Goal: Task Accomplishment & Management: Complete application form

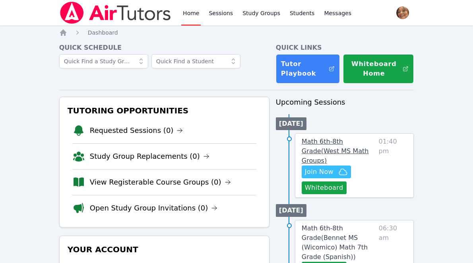
click at [345, 143] on span "Math 6th-8th Grade ( West MS Math Groups )" at bounding box center [335, 151] width 67 height 27
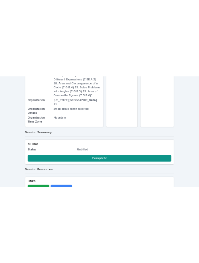
scroll to position [394, 0]
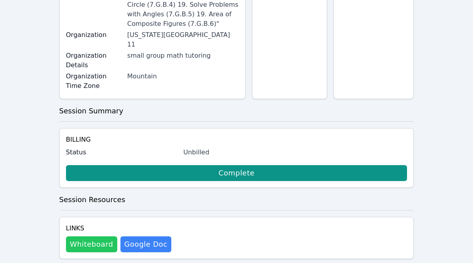
click at [103, 236] on button "Whiteboard" at bounding box center [91, 244] width 51 height 16
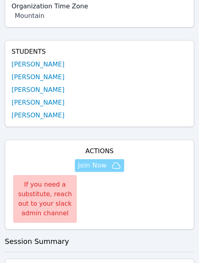
click at [97, 161] on span "Join Now" at bounding box center [92, 166] width 29 height 10
click at [94, 161] on span "Join Now" at bounding box center [92, 166] width 29 height 10
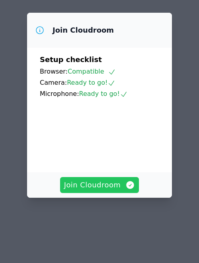
click at [105, 182] on span "Join Cloudroom" at bounding box center [99, 184] width 71 height 11
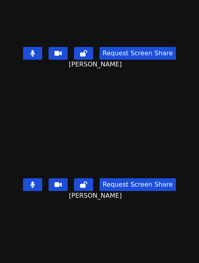
scroll to position [63, 0]
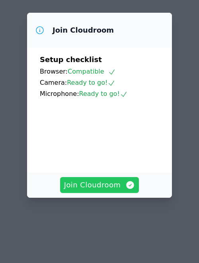
click at [110, 183] on span "Join Cloudroom" at bounding box center [99, 184] width 71 height 11
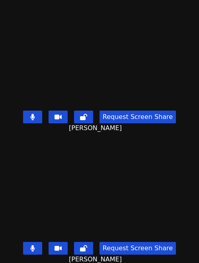
scroll to position [9, 0]
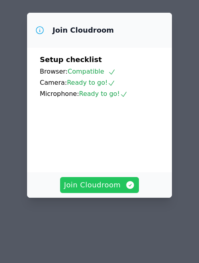
click at [111, 181] on span "Join Cloudroom" at bounding box center [99, 184] width 71 height 11
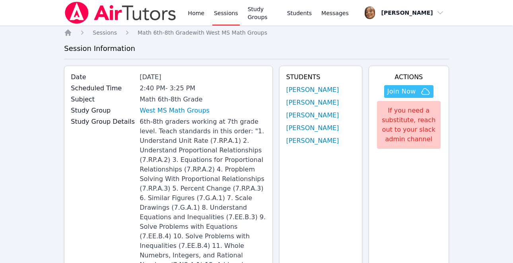
scroll to position [394, 0]
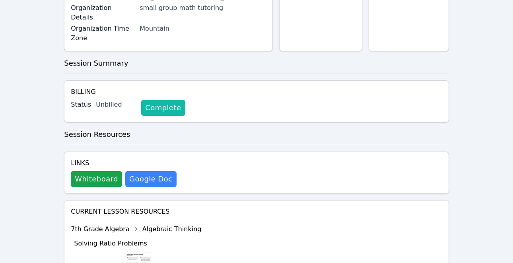
click at [164, 100] on link "Complete" at bounding box center [163, 108] width 44 height 16
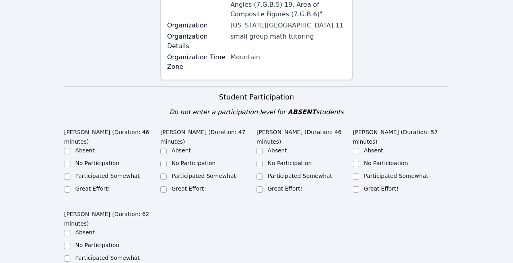
scroll to position [430, 0]
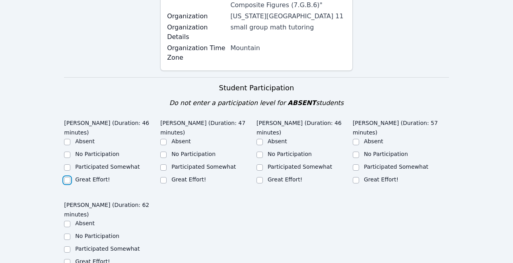
click at [67, 177] on input "Great Effort!" at bounding box center [67, 180] width 6 height 6
checkbox input "true"
click at [163, 177] on input "Great Effort!" at bounding box center [163, 180] width 6 height 6
checkbox input "true"
click at [258, 177] on input "Great Effort!" at bounding box center [260, 180] width 6 height 6
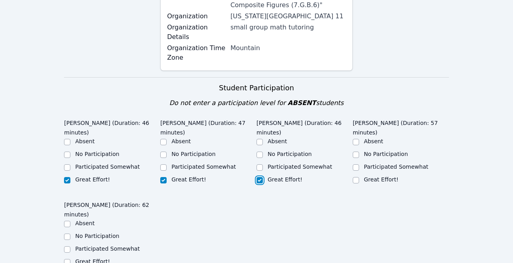
checkbox input "true"
click at [356, 177] on input "Great Effort!" at bounding box center [356, 180] width 6 height 6
checkbox input "true"
click at [68, 259] on input "Great Effort!" at bounding box center [67, 262] width 6 height 6
checkbox input "true"
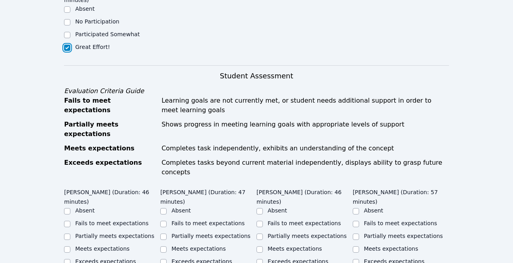
scroll to position [650, 0]
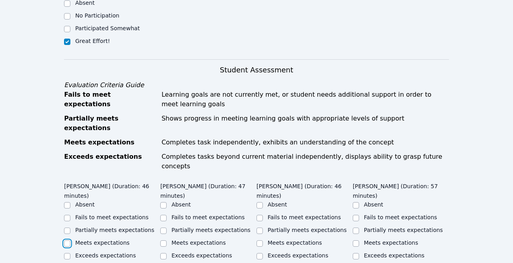
click at [68, 240] on input "Meets expectations" at bounding box center [67, 243] width 6 height 6
checkbox input "true"
click at [162, 240] on input "Meets expectations" at bounding box center [163, 243] width 6 height 6
checkbox input "true"
click at [260, 240] on input "Meets expectations" at bounding box center [260, 243] width 6 height 6
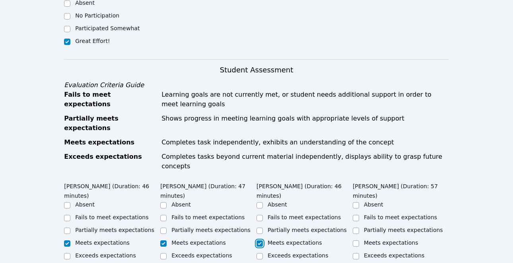
checkbox input "true"
click at [354, 240] on input "Meets expectations" at bounding box center [356, 243] width 6 height 6
checkbox input "true"
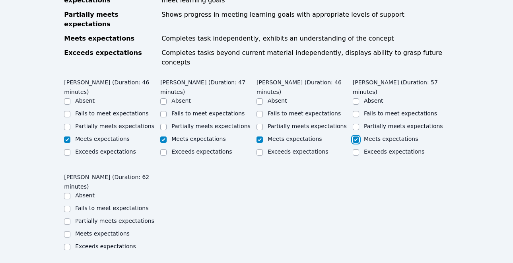
scroll to position [766, 0]
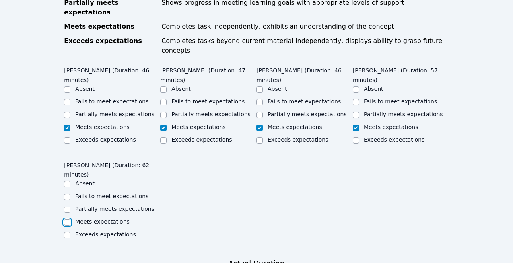
click at [66, 219] on input "Meets expectations" at bounding box center [67, 222] width 6 height 6
checkbox input "true"
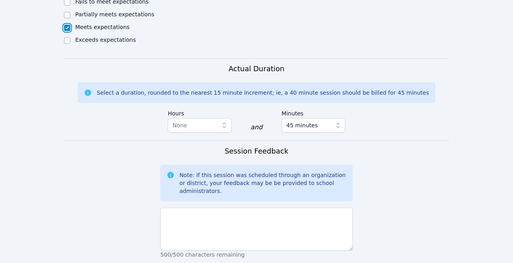
scroll to position [1000, 0]
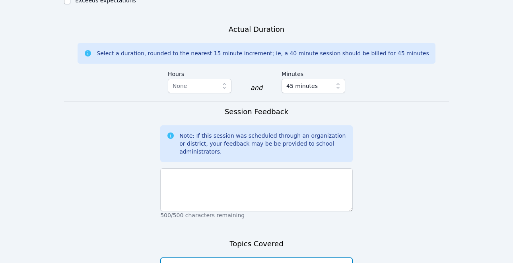
type textarea "inequalities"
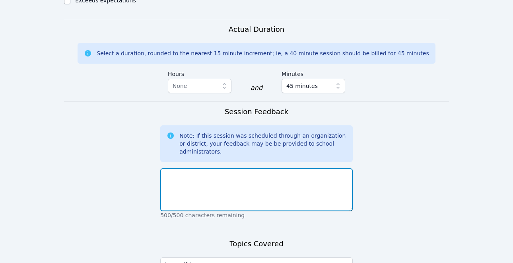
click at [254, 168] on textarea at bounding box center [256, 189] width 192 height 43
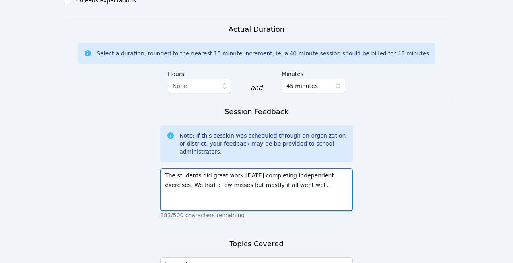
scroll to position [1057, 0]
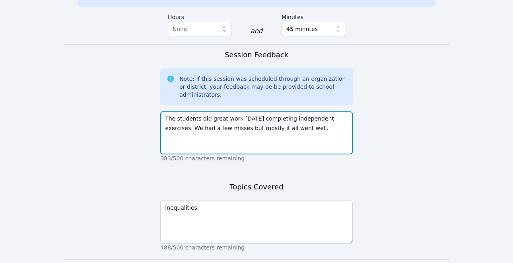
type textarea "The students did great work [DATE] completing independent exercises. We had a f…"
